Goal: Task Accomplishment & Management: Manage account settings

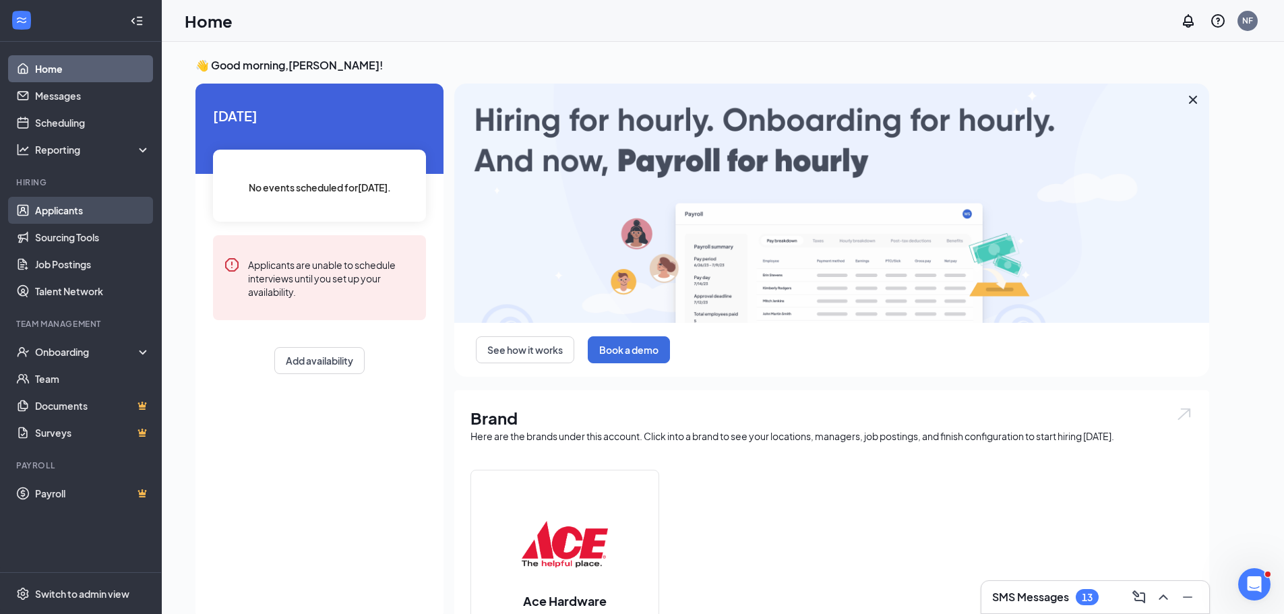
click at [57, 212] on link "Applicants" at bounding box center [92, 210] width 115 height 27
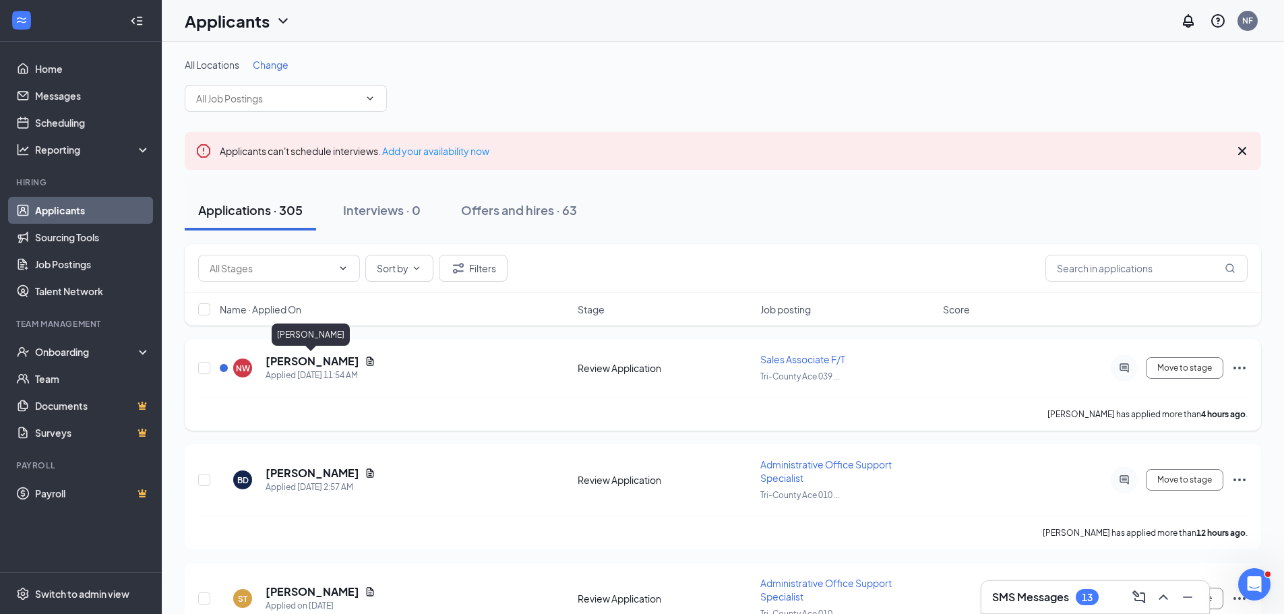
click at [319, 360] on h5 "[PERSON_NAME]" at bounding box center [313, 361] width 94 height 15
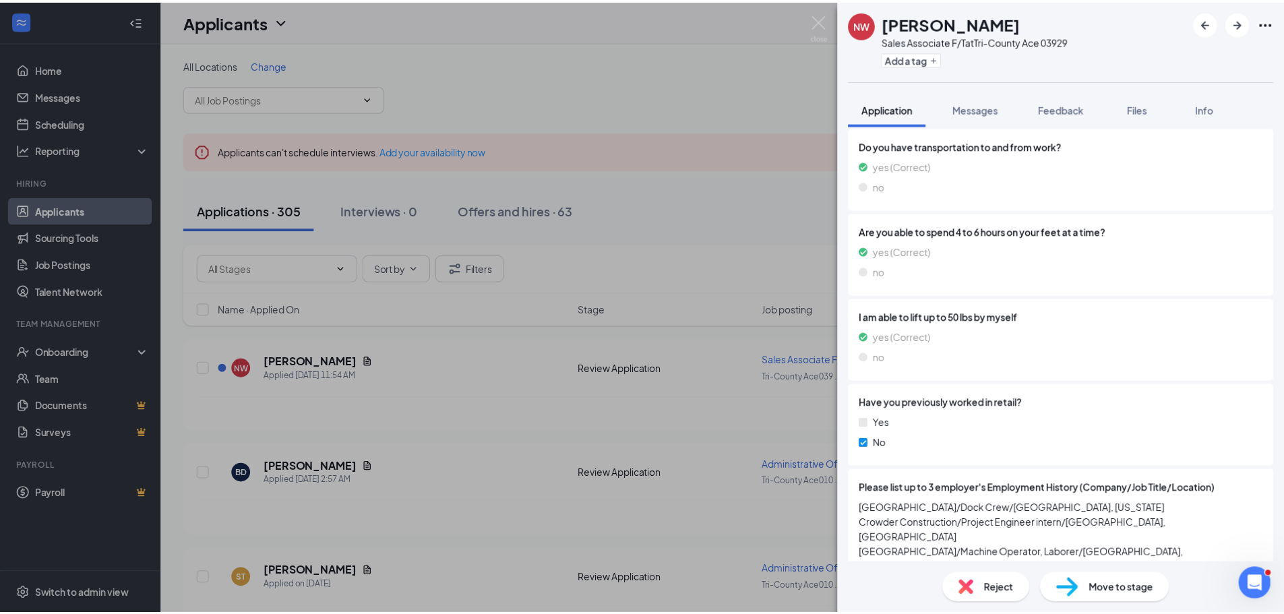
scroll to position [607, 0]
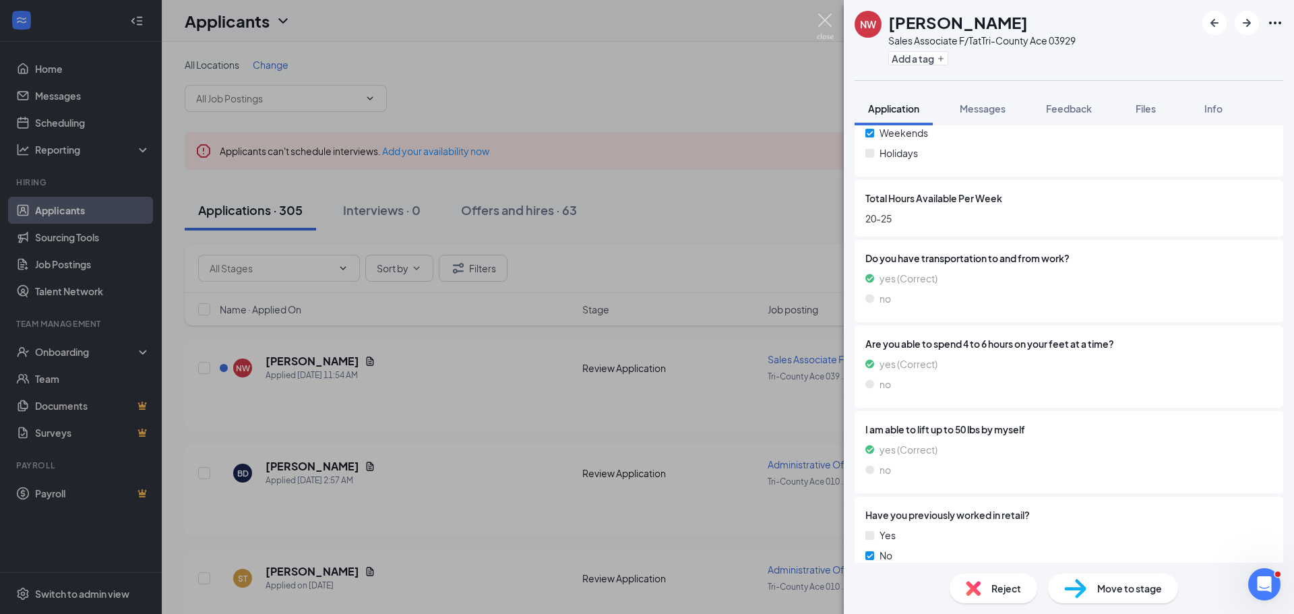
click at [826, 26] on img at bounding box center [825, 26] width 17 height 26
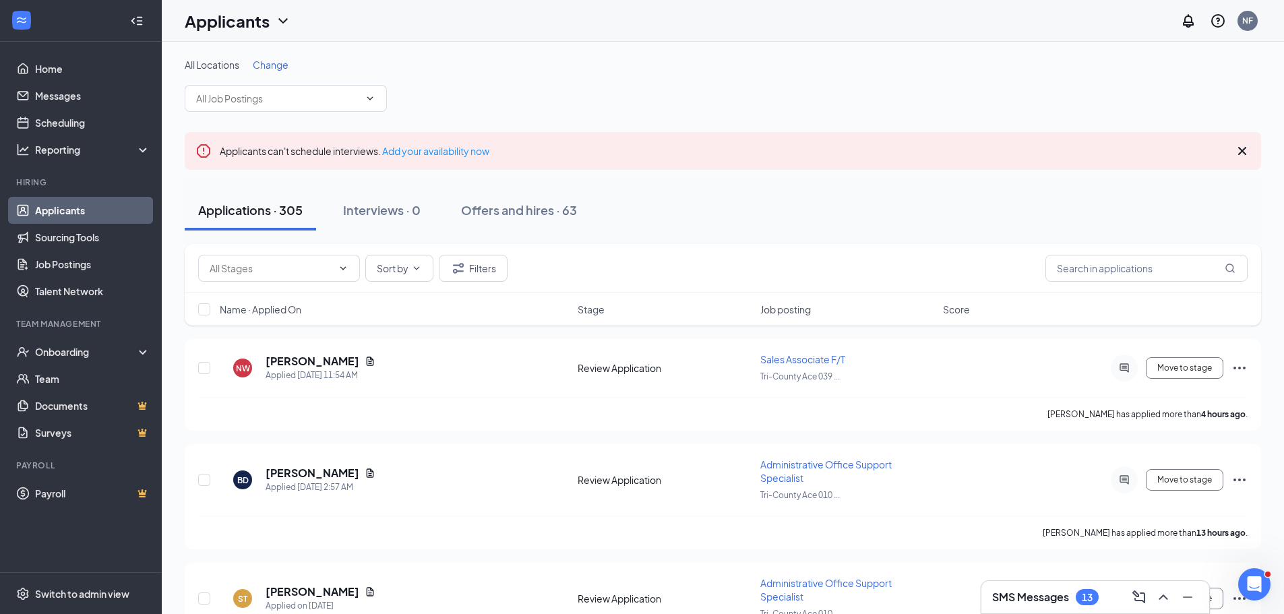
click at [1115, 600] on div "SMS Messages 13" at bounding box center [1095, 597] width 206 height 22
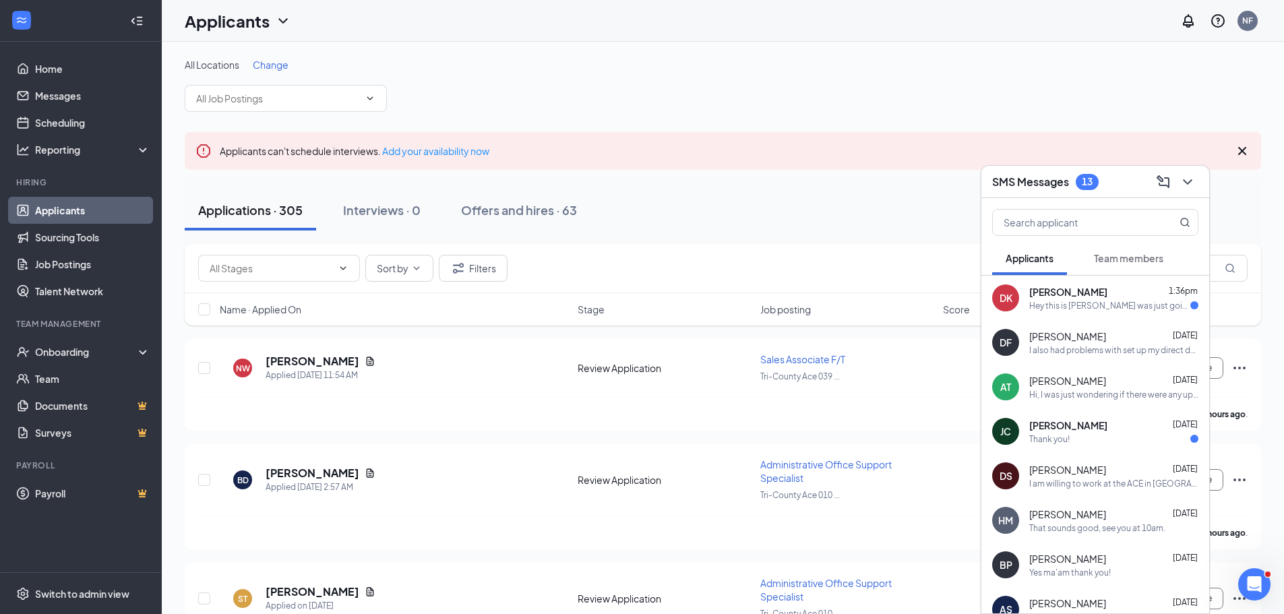
click at [1070, 298] on span "[PERSON_NAME]" at bounding box center [1068, 291] width 78 height 13
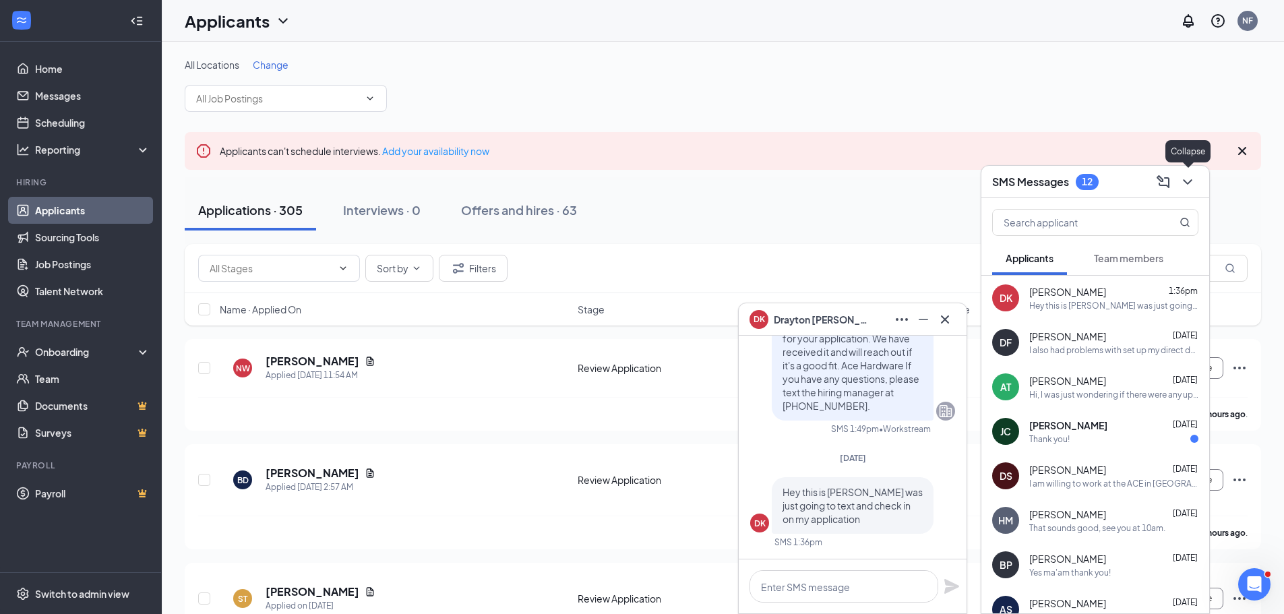
click at [1185, 177] on icon "ChevronDown" at bounding box center [1187, 182] width 16 height 16
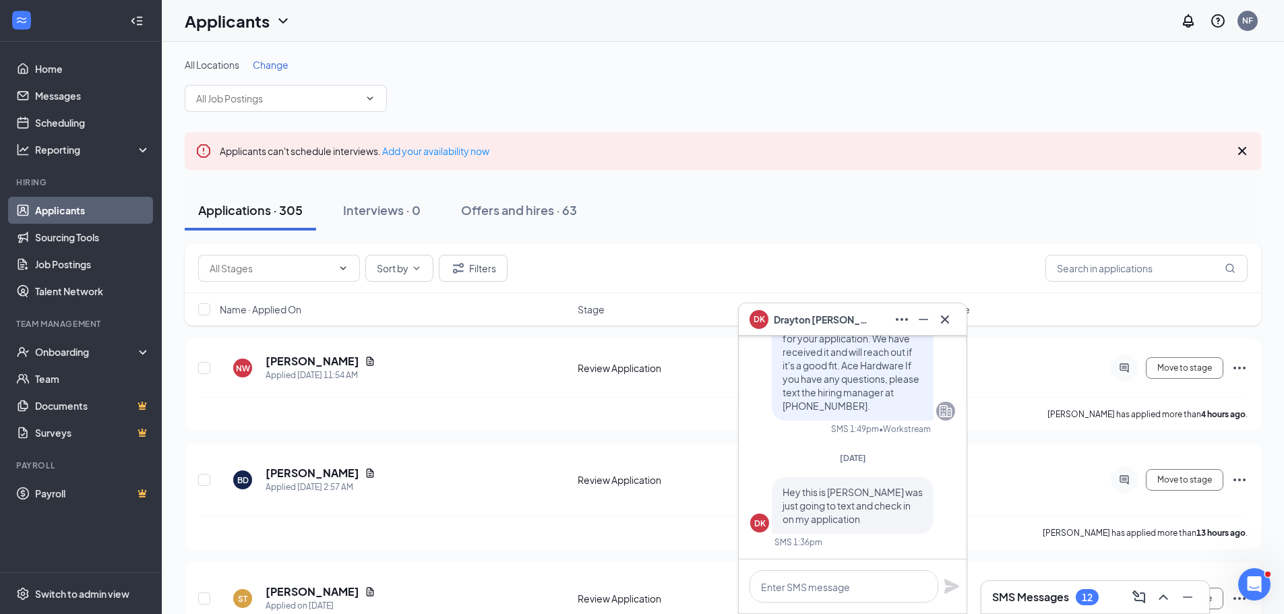
click at [803, 322] on span "[PERSON_NAME]" at bounding box center [821, 319] width 94 height 15
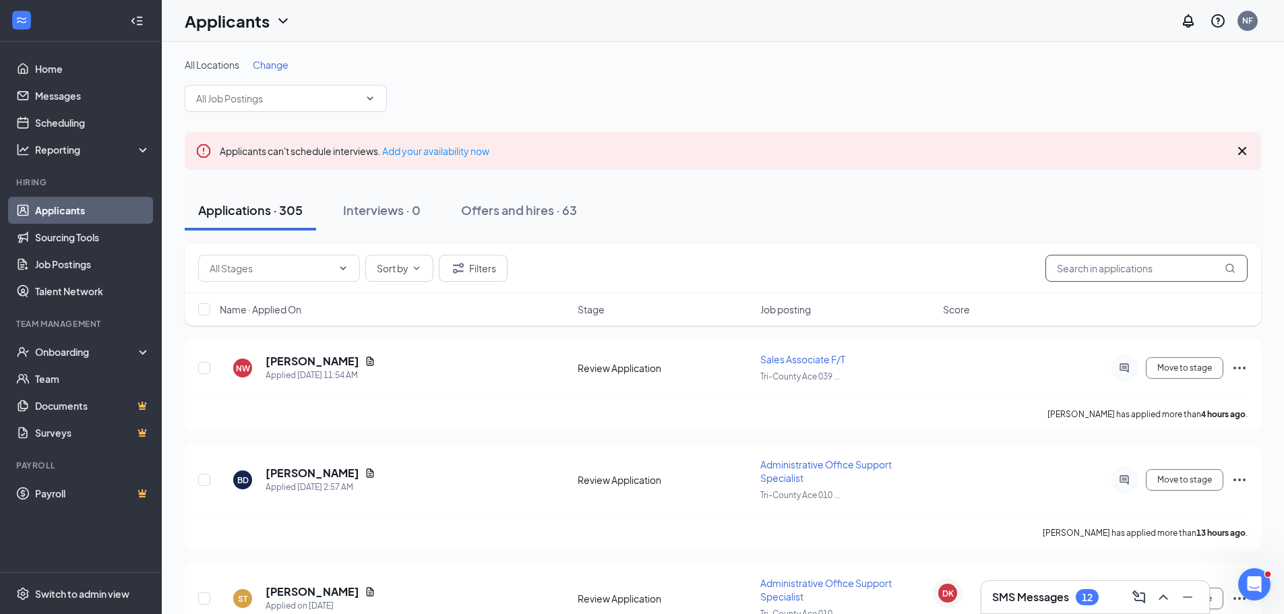
click at [1078, 273] on input "text" at bounding box center [1146, 268] width 202 height 27
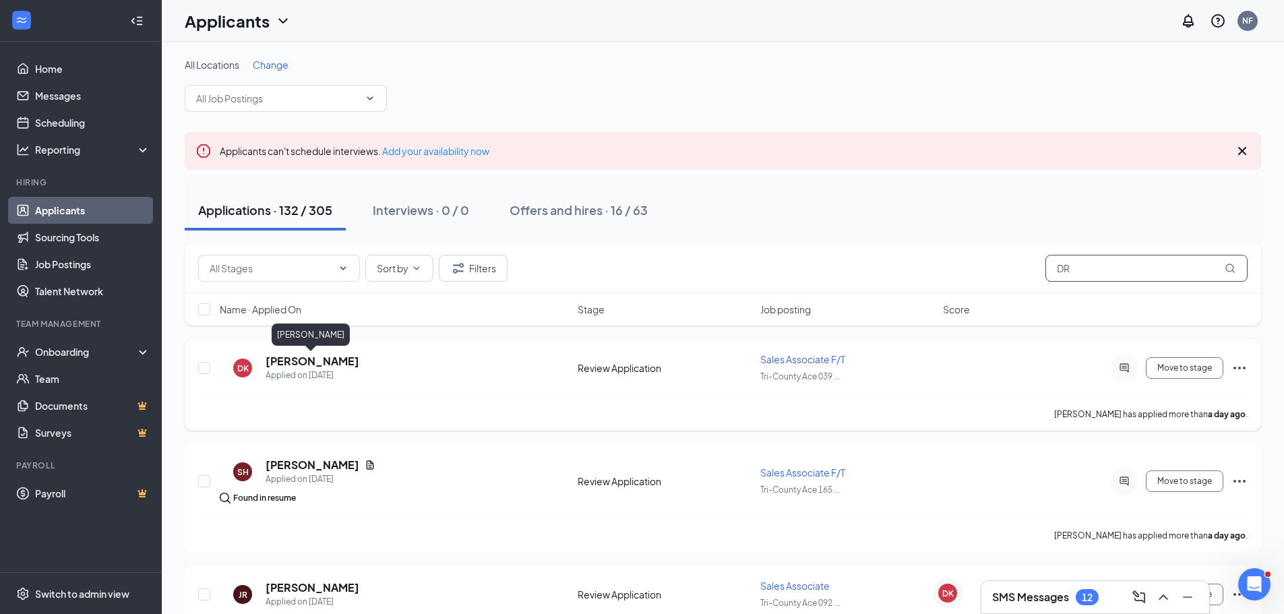
type input "DR"
click at [333, 359] on h5 "[PERSON_NAME]" at bounding box center [313, 361] width 94 height 15
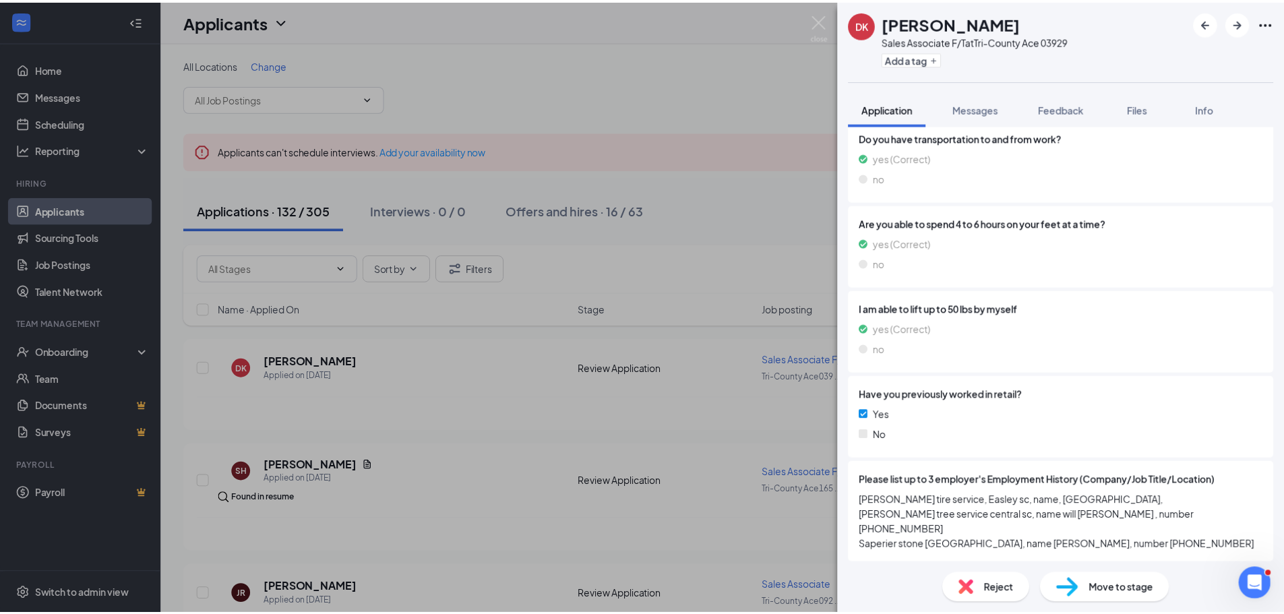
scroll to position [813, 0]
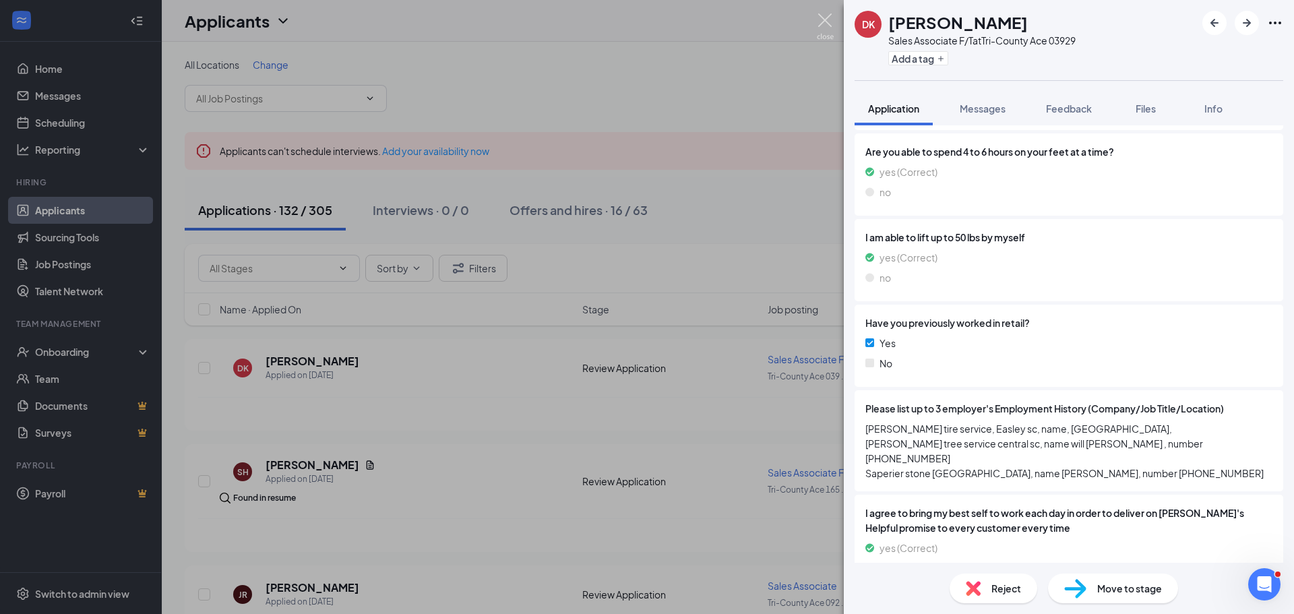
click at [822, 16] on img at bounding box center [825, 26] width 17 height 26
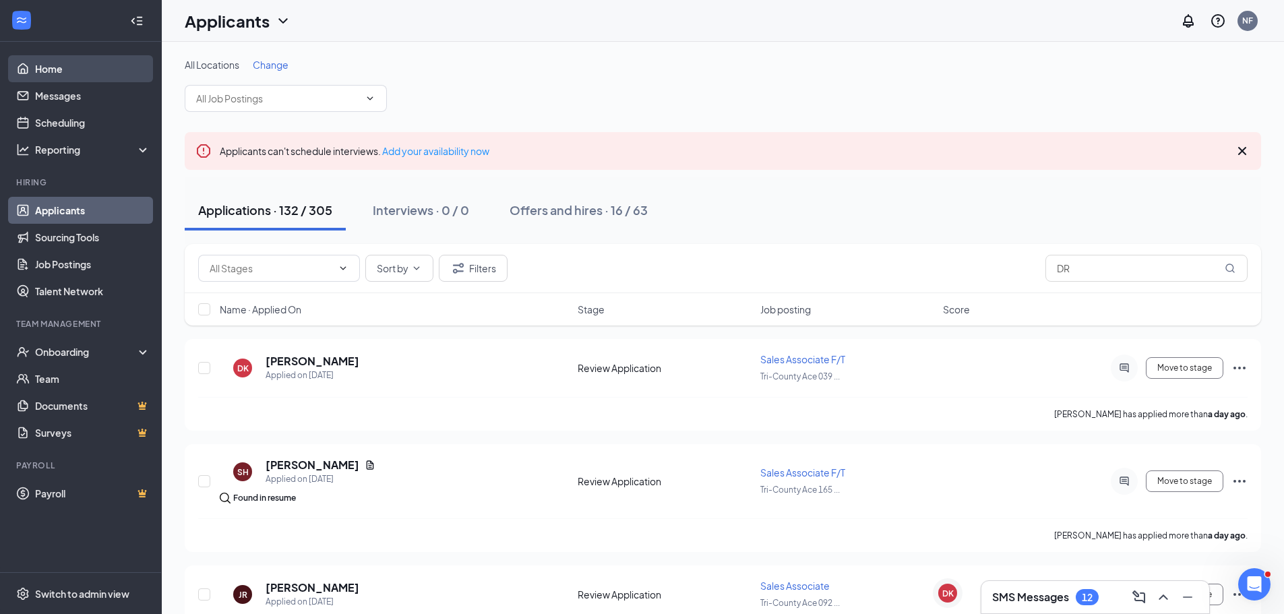
click at [46, 66] on link "Home" at bounding box center [92, 68] width 115 height 27
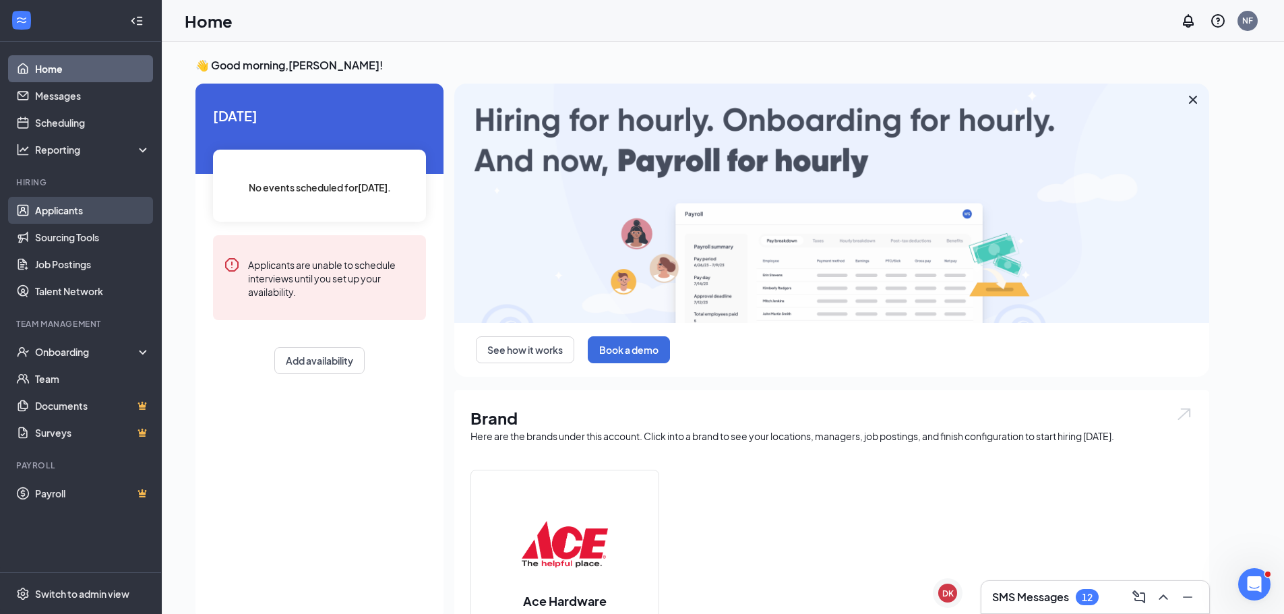
click at [86, 216] on link "Applicants" at bounding box center [92, 210] width 115 height 27
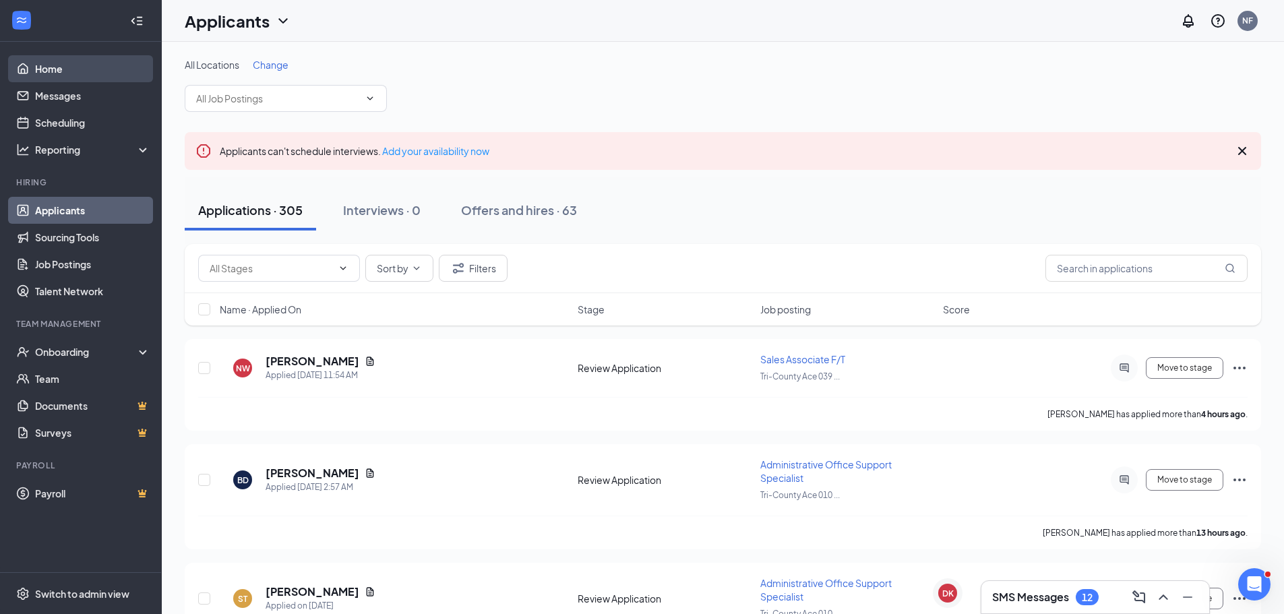
click at [61, 67] on link "Home" at bounding box center [92, 68] width 115 height 27
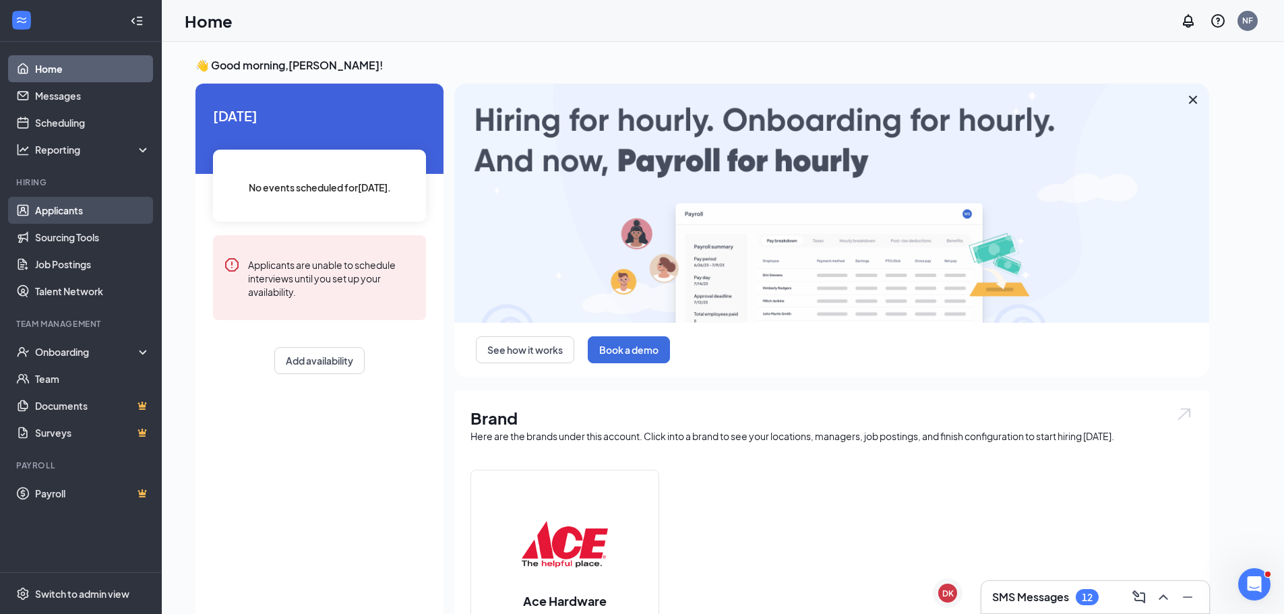
click at [90, 212] on link "Applicants" at bounding box center [92, 210] width 115 height 27
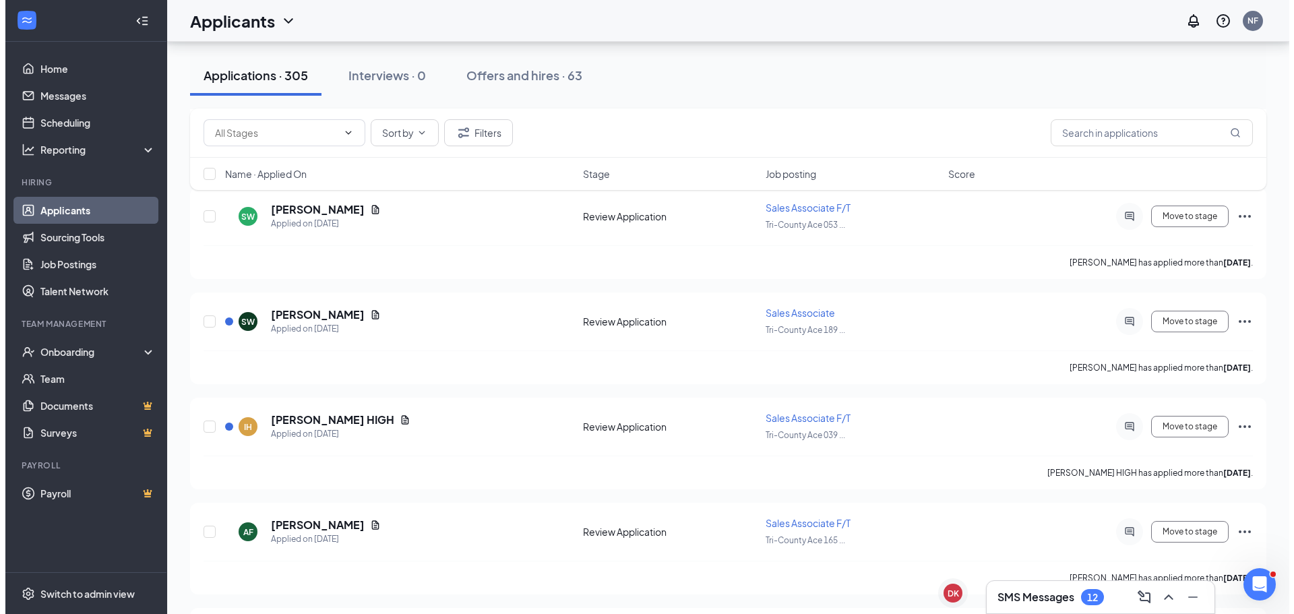
scroll to position [2628, 0]
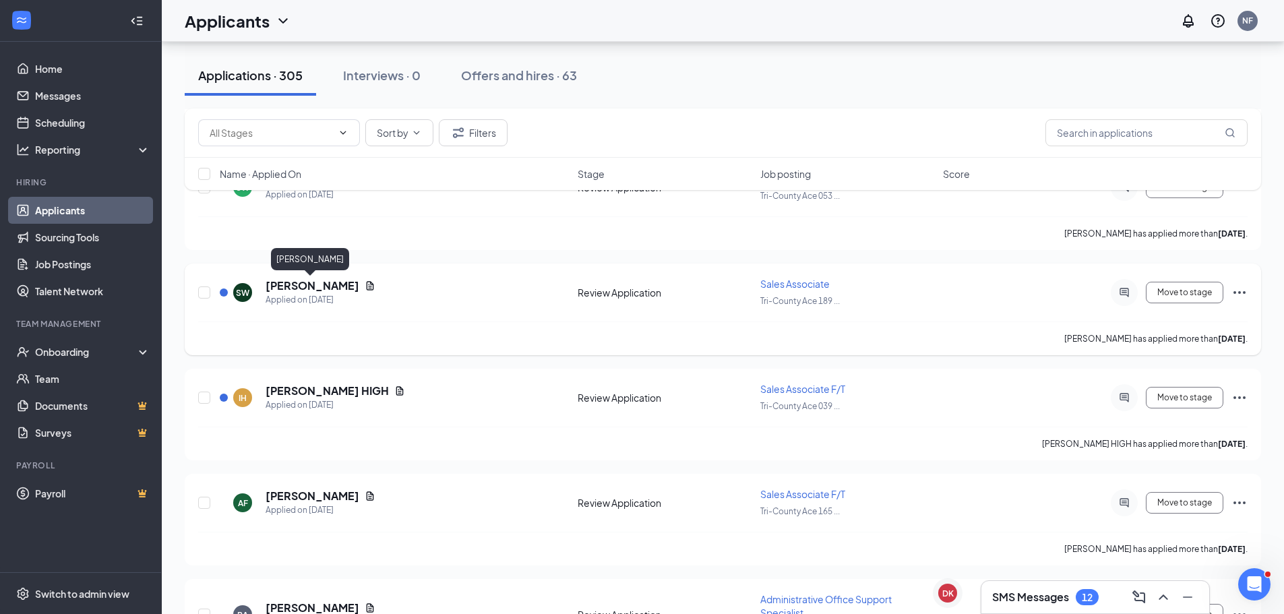
click at [330, 290] on h5 "[PERSON_NAME]" at bounding box center [313, 285] width 94 height 15
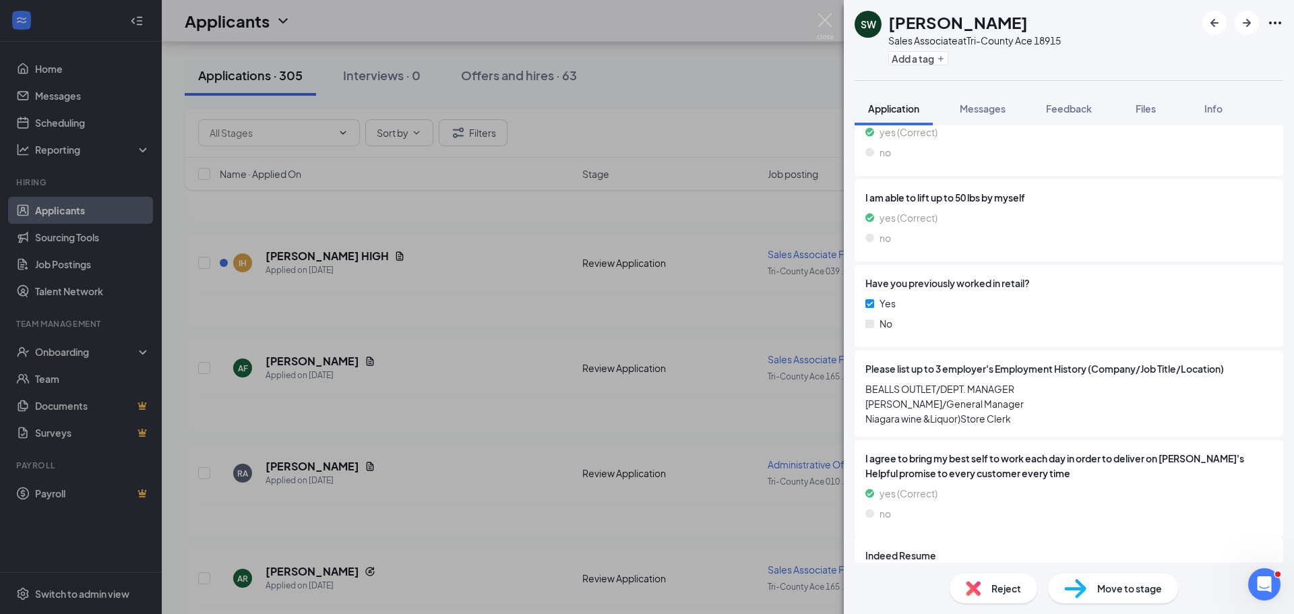
scroll to position [926, 0]
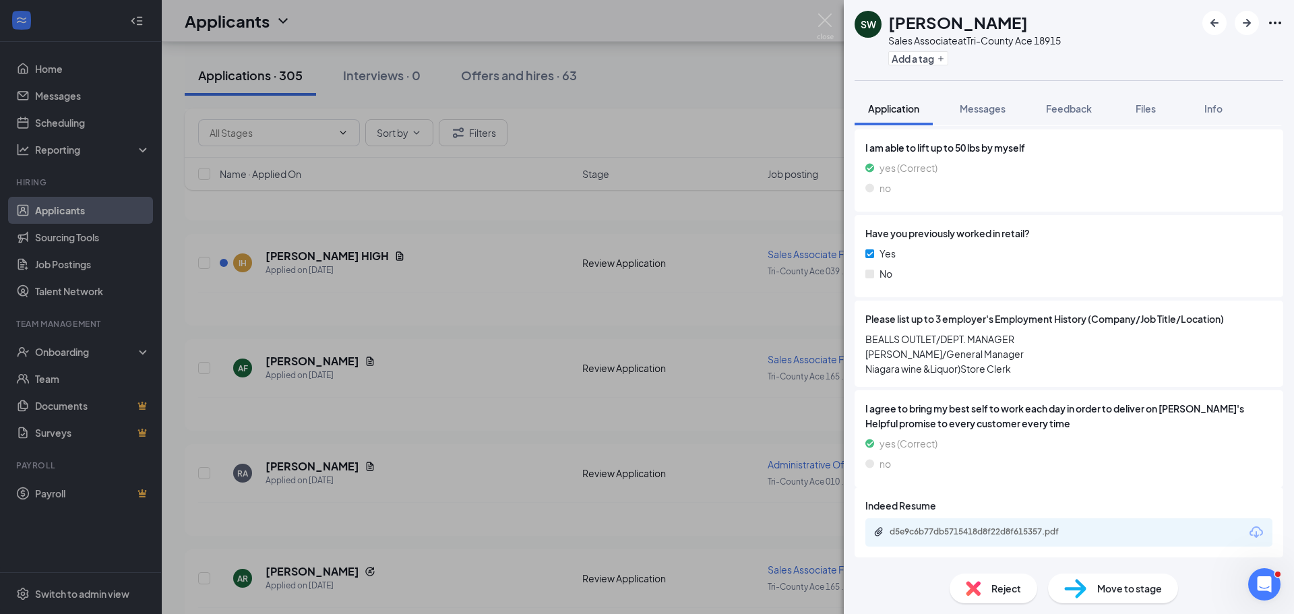
click at [976, 524] on div "d5e9c6b77db5715418d8f22d8f615357.pdf" at bounding box center [1068, 532] width 407 height 28
click at [1015, 530] on div "d5e9c6b77db5715418d8f22d8f615357.pdf" at bounding box center [984, 531] width 189 height 11
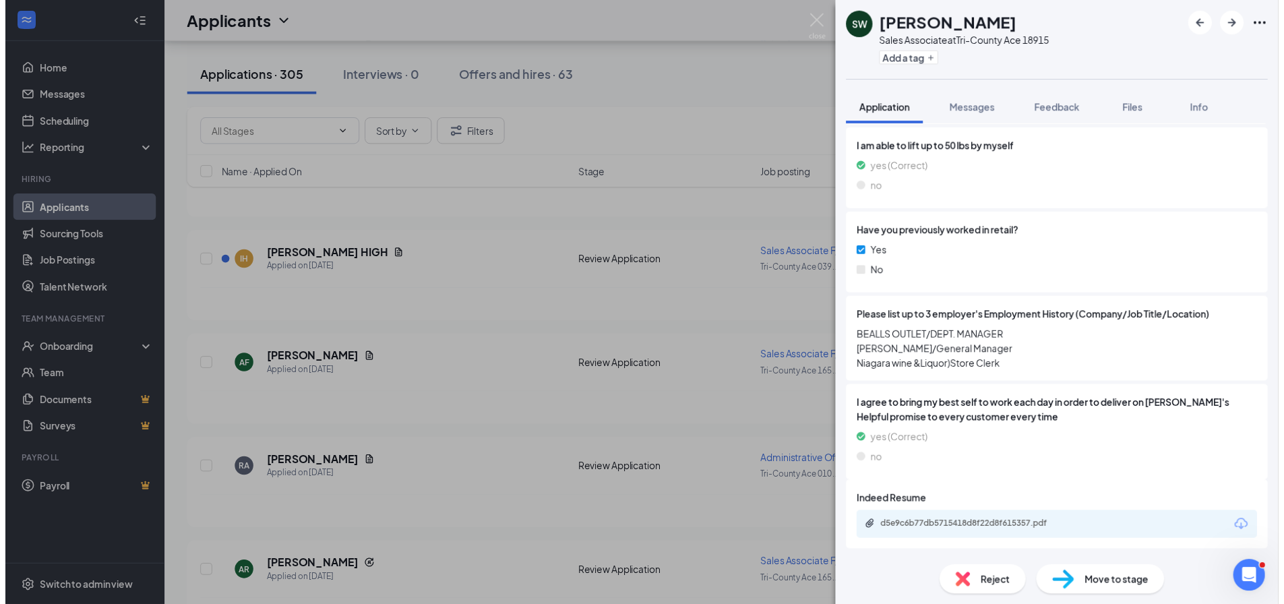
scroll to position [921, 0]
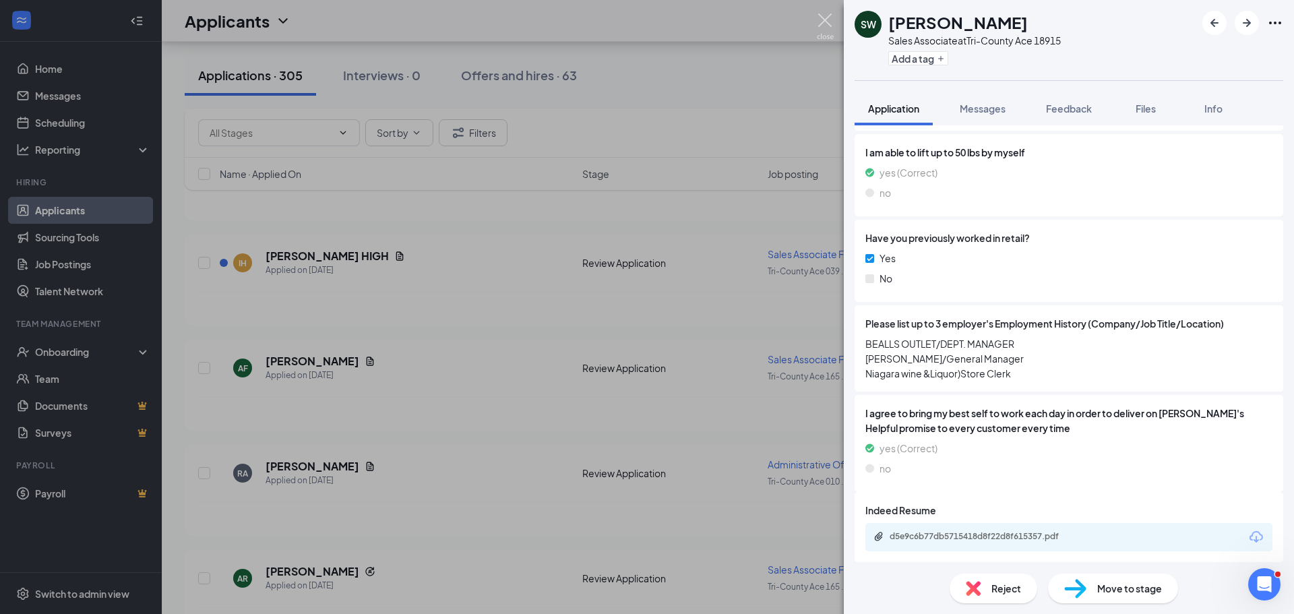
click at [821, 16] on img at bounding box center [825, 26] width 17 height 26
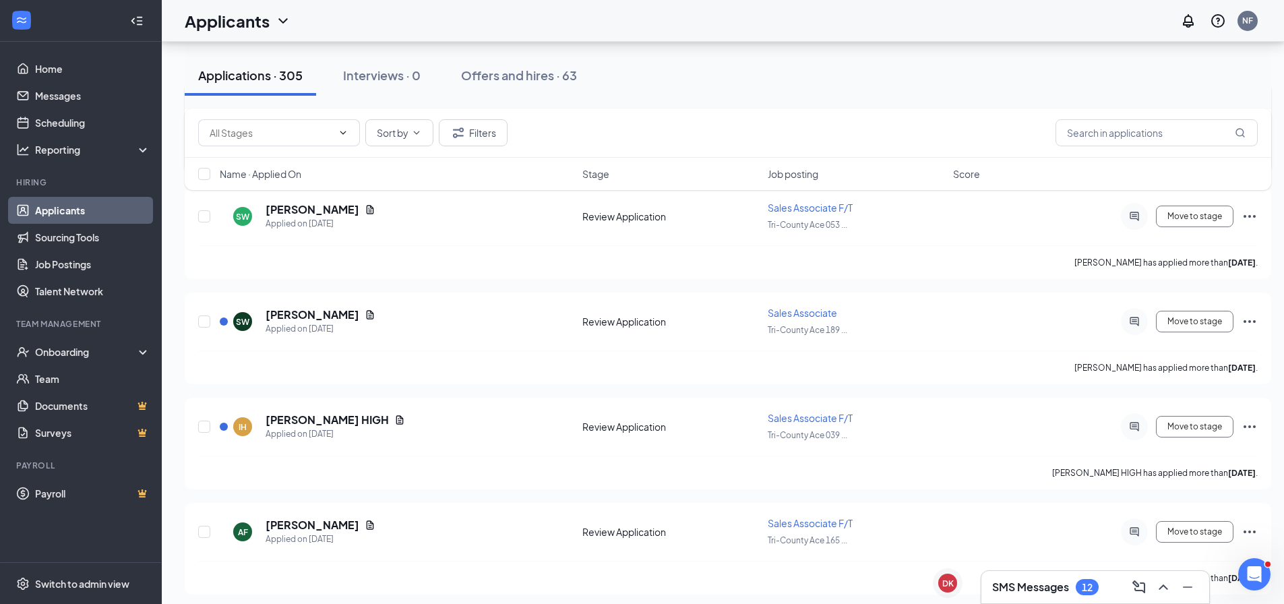
scroll to position [2291, 0]
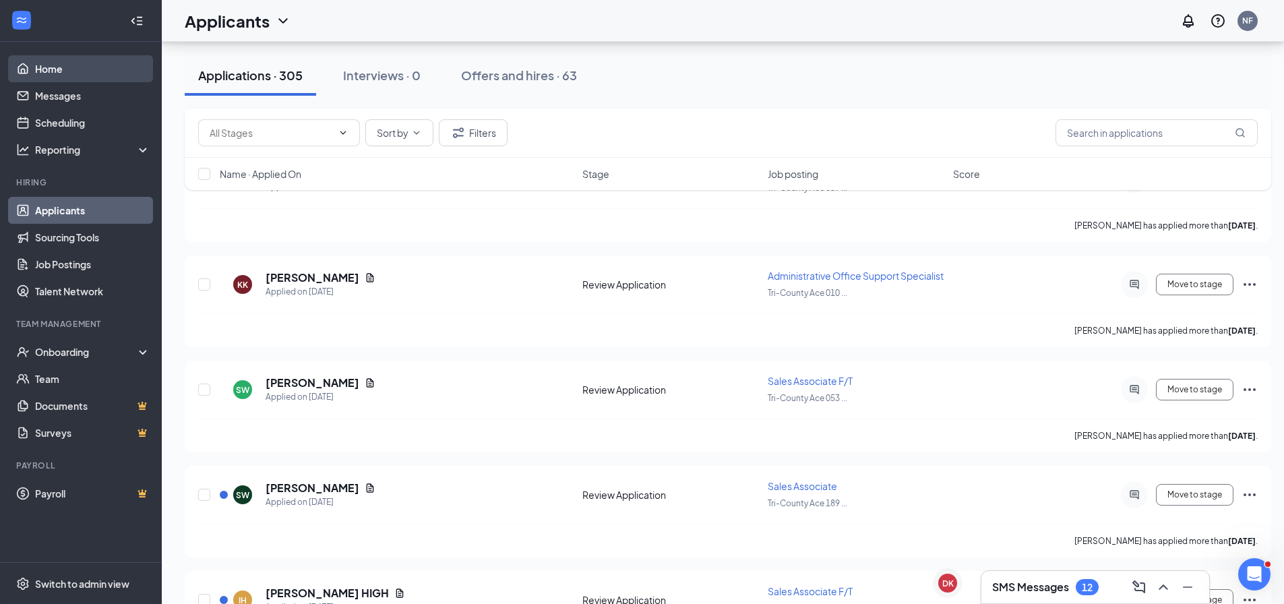
click at [48, 63] on link "Home" at bounding box center [92, 68] width 115 height 27
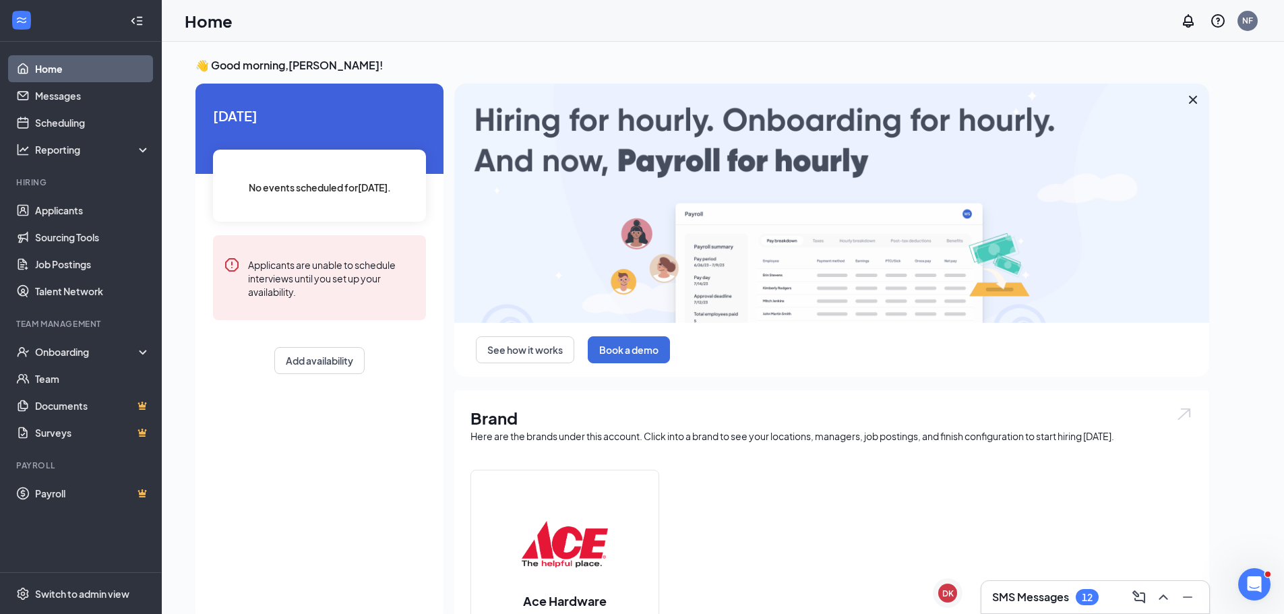
click at [1111, 593] on div "SMS Messages 12" at bounding box center [1095, 597] width 206 height 22
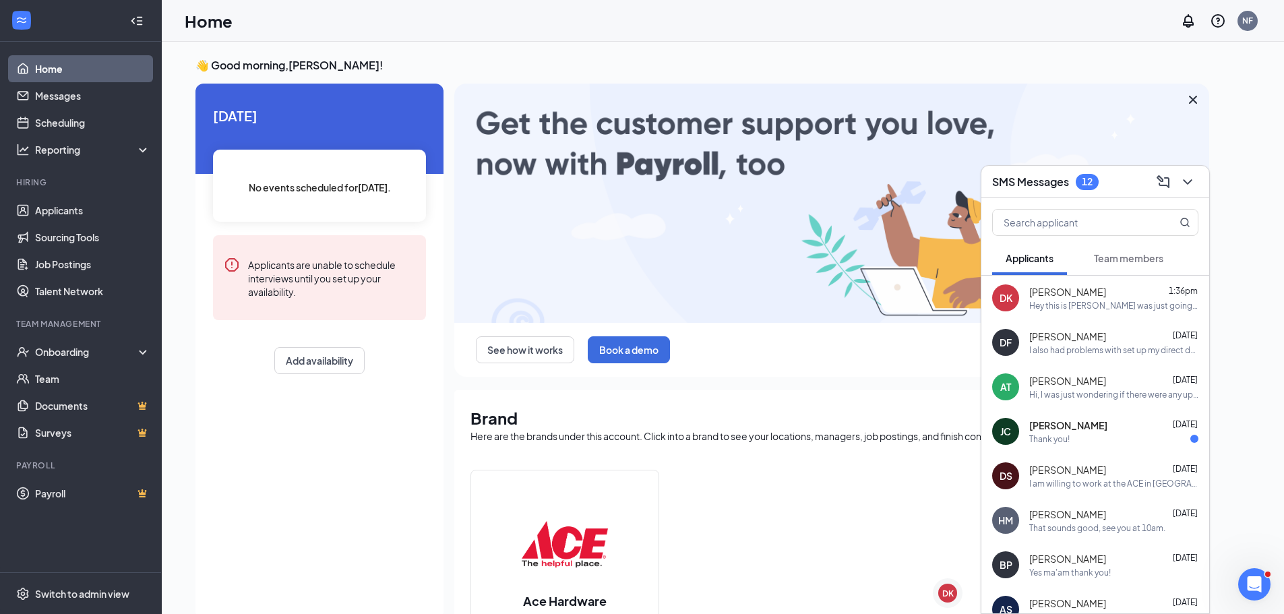
click at [1098, 427] on span "[PERSON_NAME]" at bounding box center [1068, 424] width 78 height 13
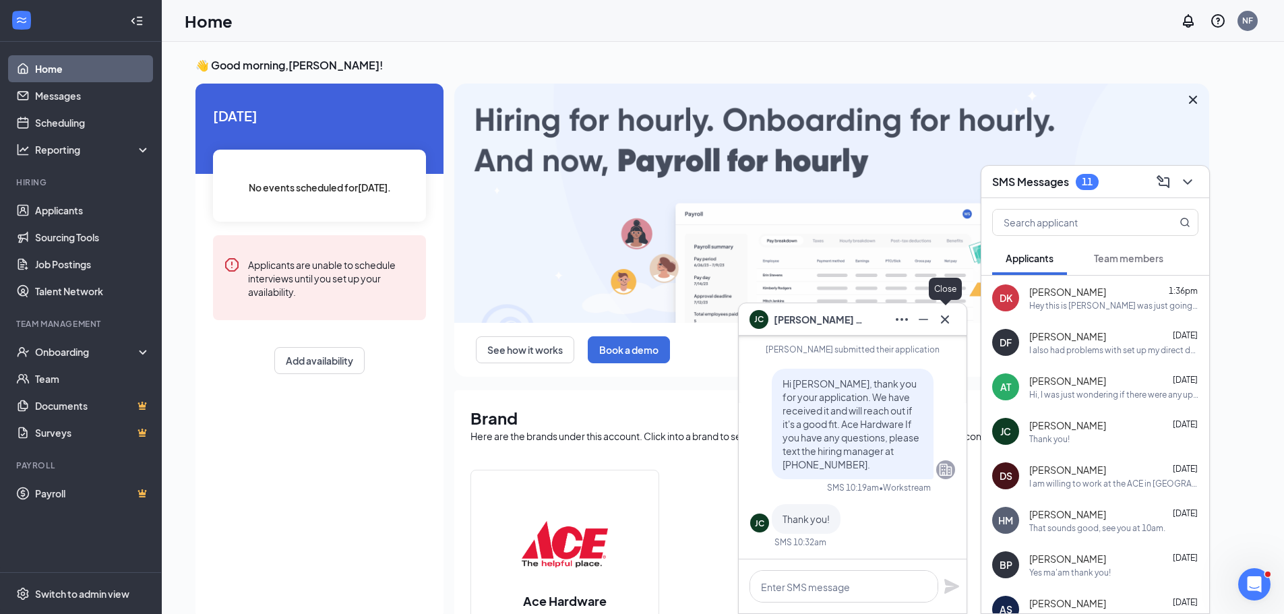
click at [945, 315] on icon "Cross" at bounding box center [945, 319] width 16 height 16
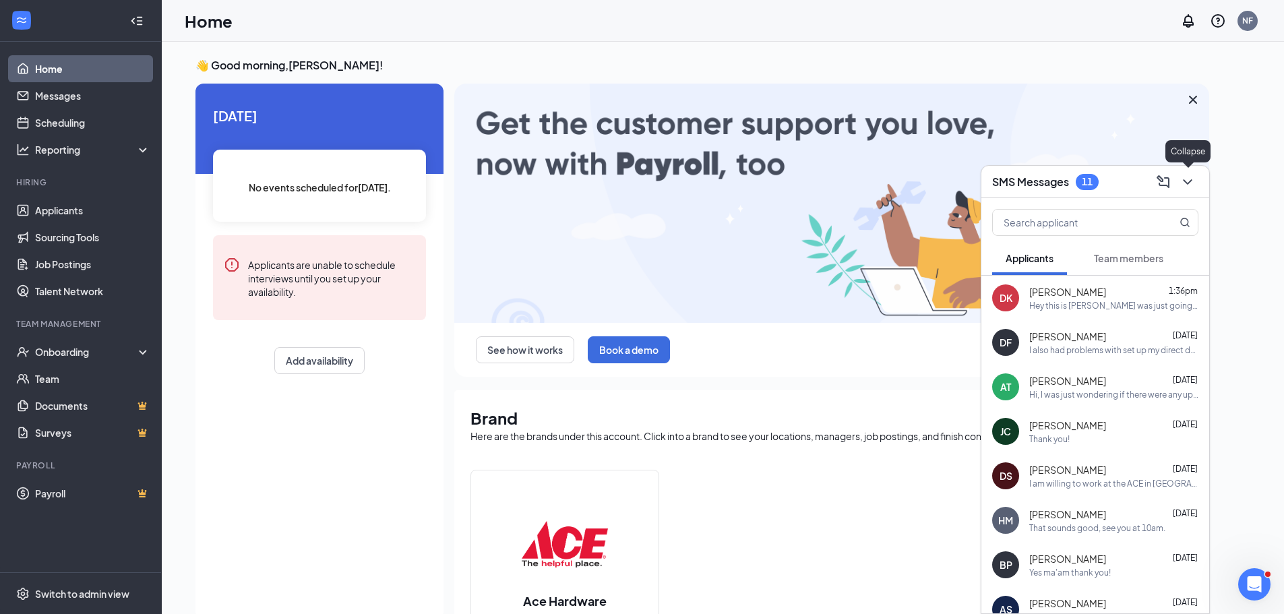
click at [1184, 181] on icon "ChevronDown" at bounding box center [1187, 182] width 16 height 16
